Goal: Transaction & Acquisition: Purchase product/service

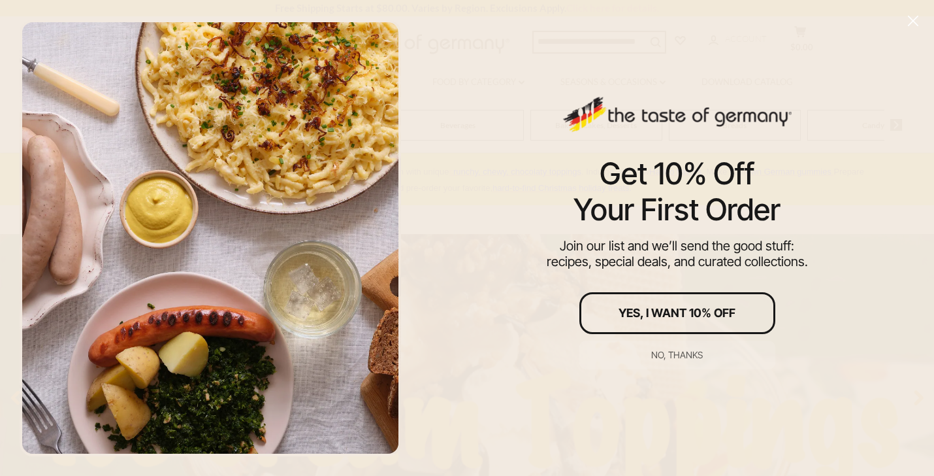
click at [915, 17] on icon "Close" at bounding box center [914, 21] width 12 height 12
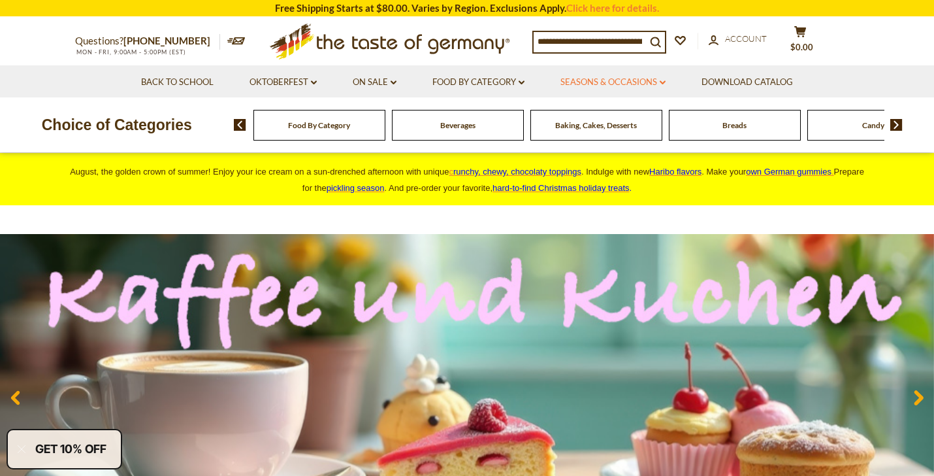
click at [644, 84] on link "Seasons & Occasions dropdown_arrow" at bounding box center [613, 82] width 105 height 14
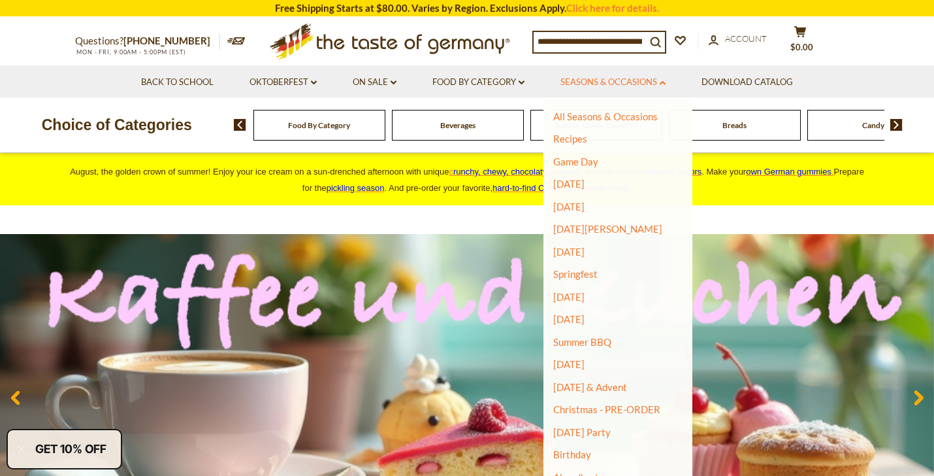
click at [644, 84] on link "Seasons & Occasions dropdown_arrow" at bounding box center [613, 82] width 105 height 14
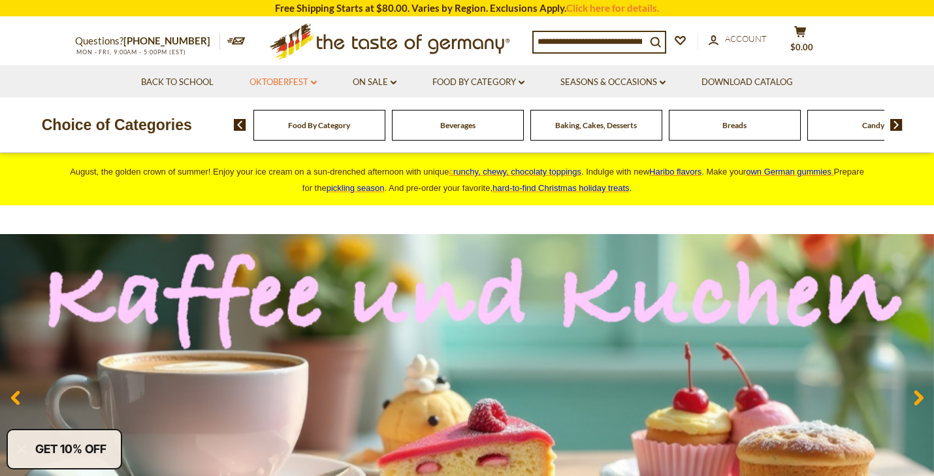
click at [301, 81] on link "Oktoberfest dropdown_arrow" at bounding box center [283, 82] width 67 height 14
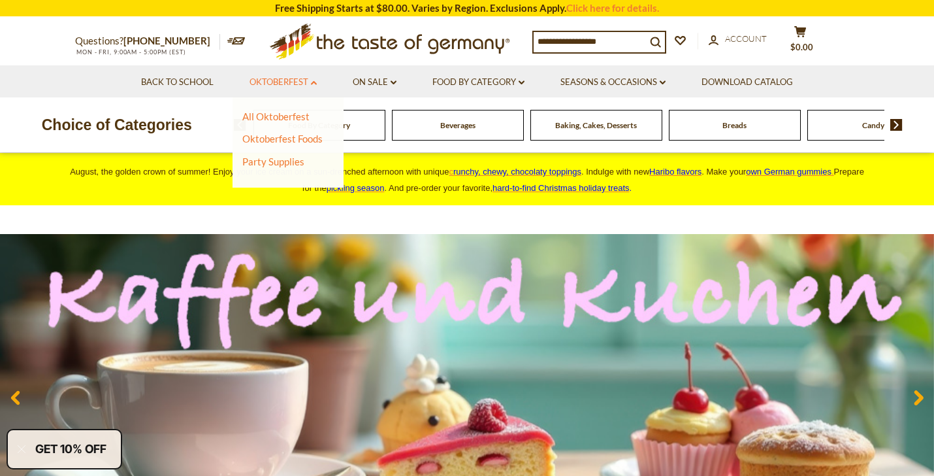
click at [301, 81] on link "Oktoberfest dropdown_arrow" at bounding box center [283, 82] width 67 height 14
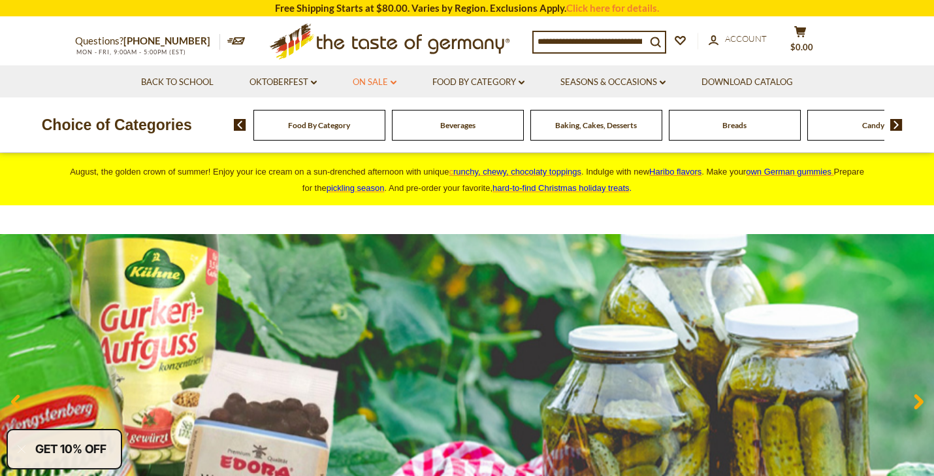
click at [382, 81] on link "On Sale dropdown_arrow" at bounding box center [375, 82] width 44 height 14
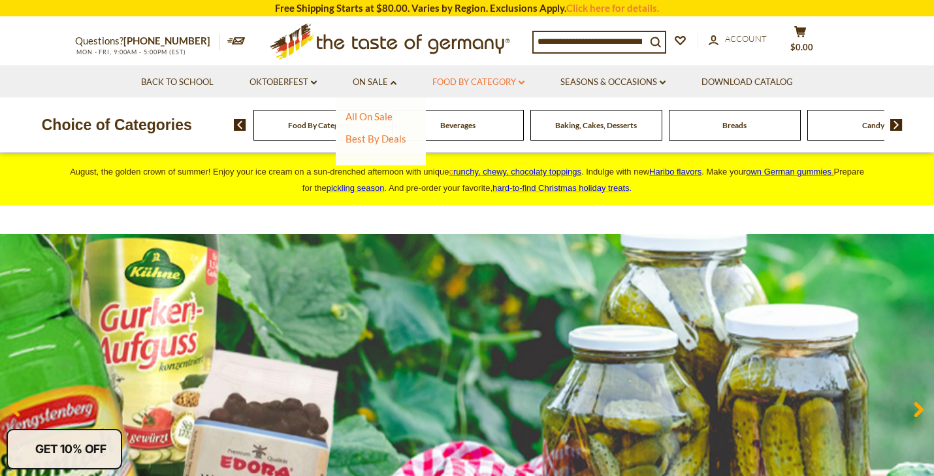
click at [467, 84] on link "Food By Category dropdown_arrow" at bounding box center [479, 82] width 92 height 14
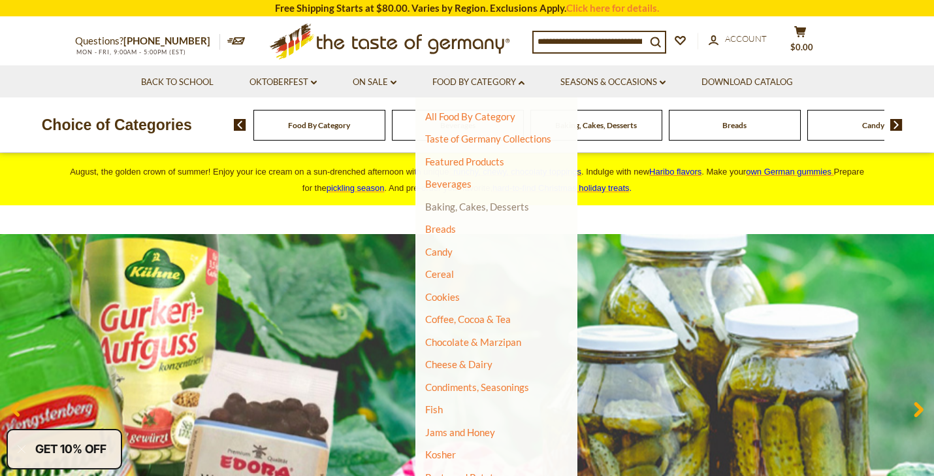
click at [446, 210] on link "Baking, Cakes, Desserts" at bounding box center [477, 207] width 104 height 12
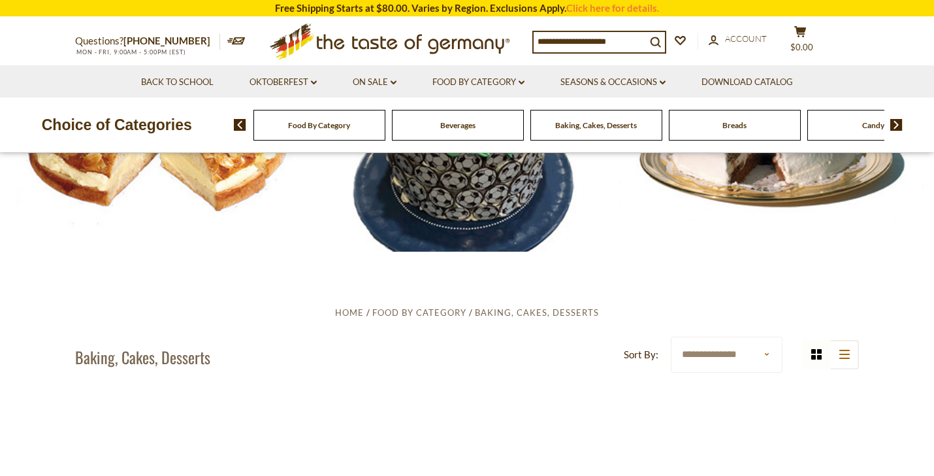
scroll to position [196, 0]
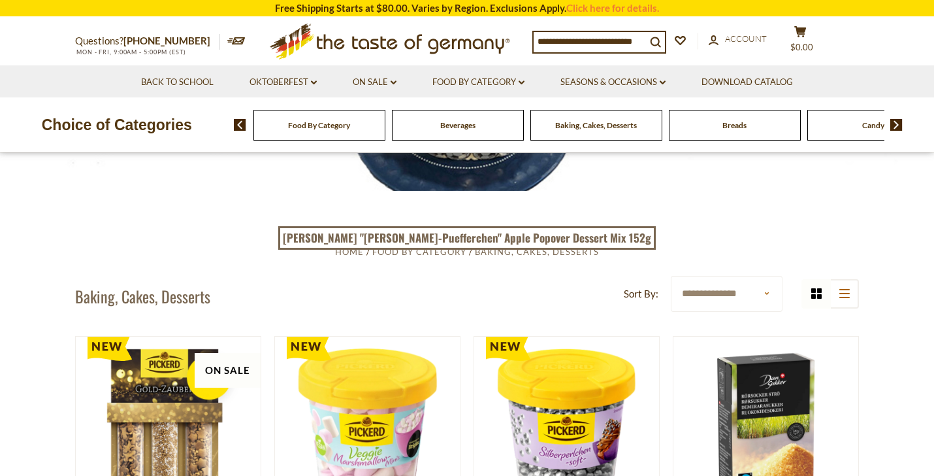
click at [460, 173] on div at bounding box center [467, 74] width 934 height 234
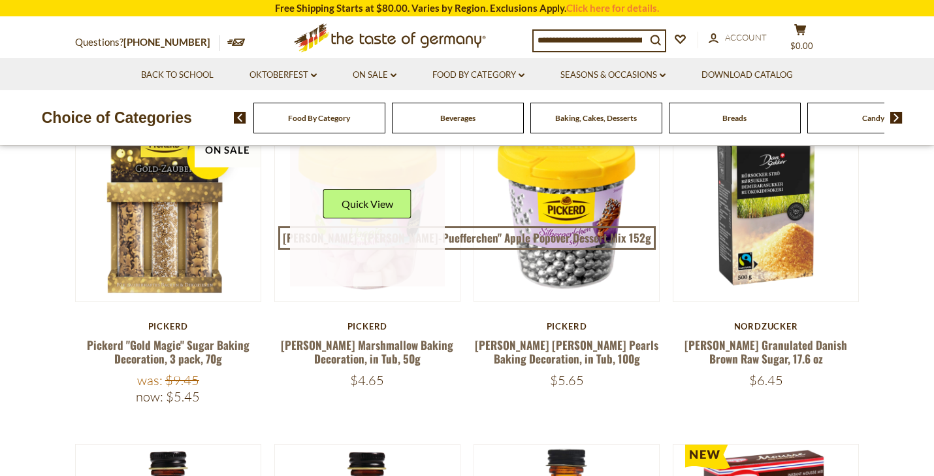
scroll to position [417, 0]
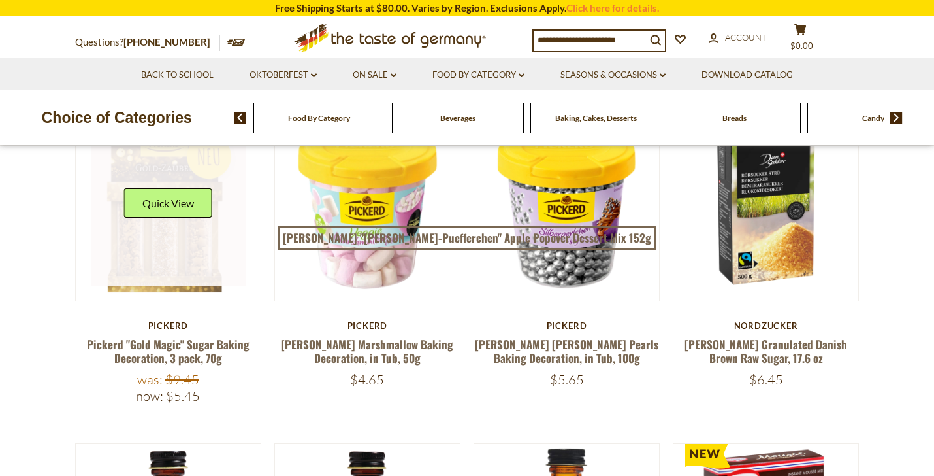
click at [205, 274] on link at bounding box center [169, 209] width 156 height 156
